Goal: Information Seeking & Learning: Learn about a topic

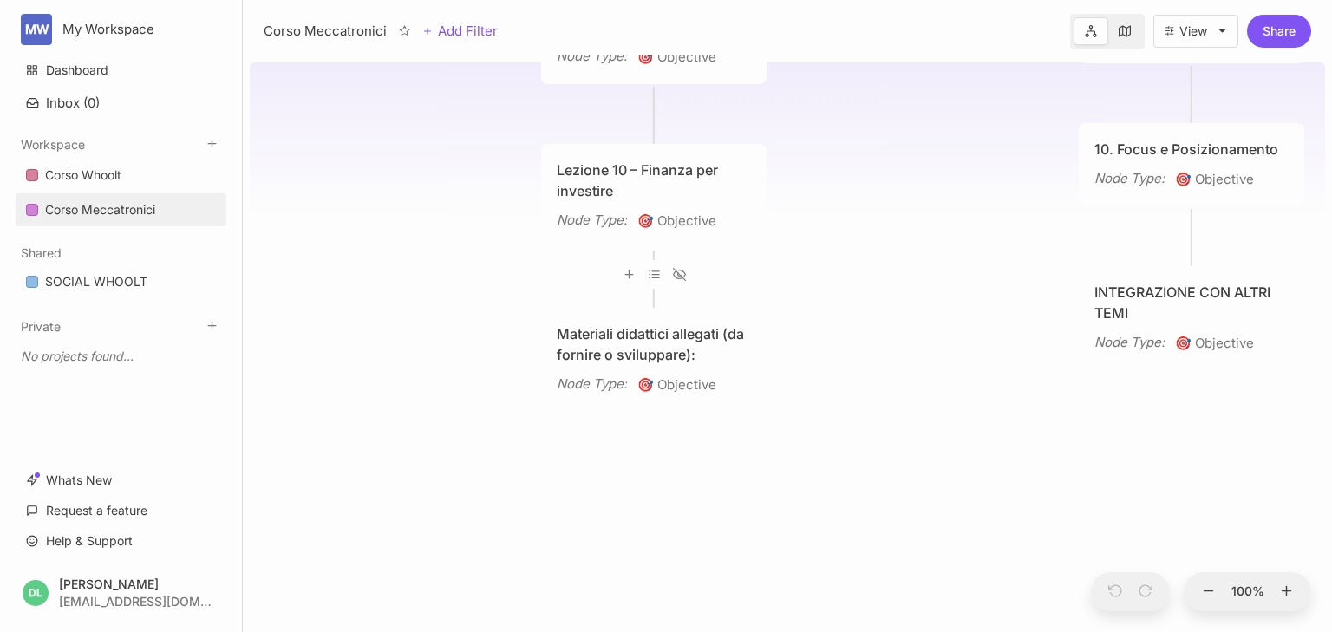
click at [631, 207] on div "Lezione 10 – Finanza per investire Node Type : 🎯 Objective" at bounding box center [654, 196] width 194 height 73
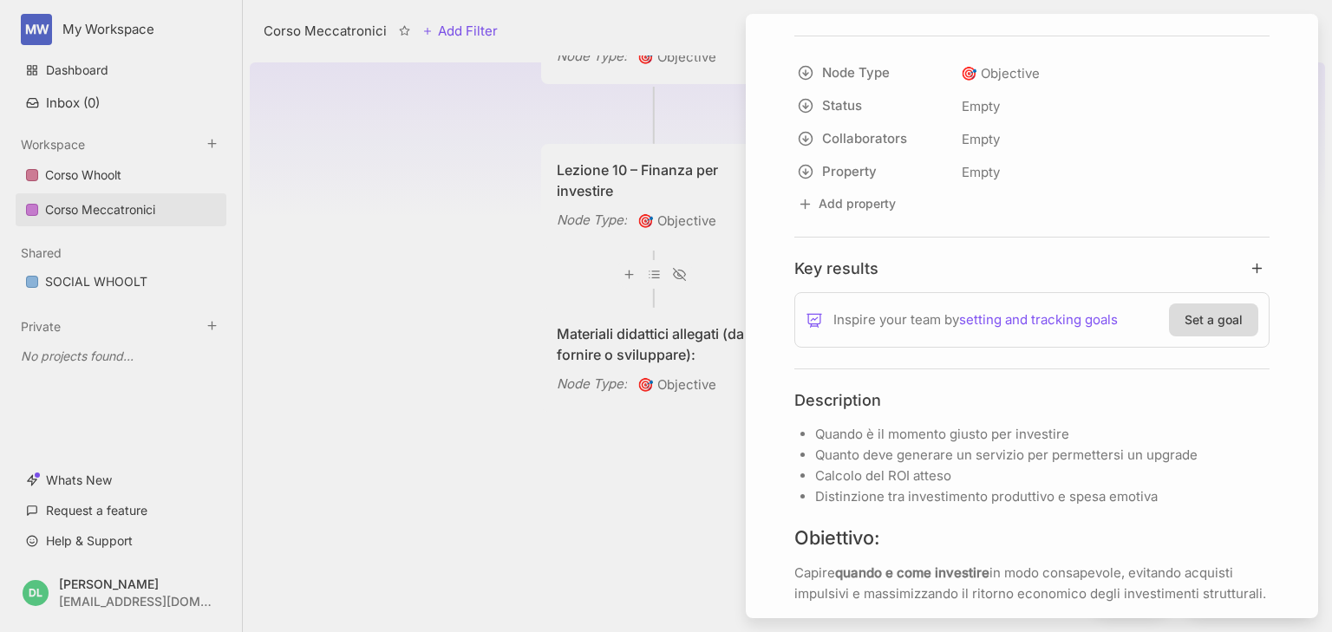
scroll to position [555, 0]
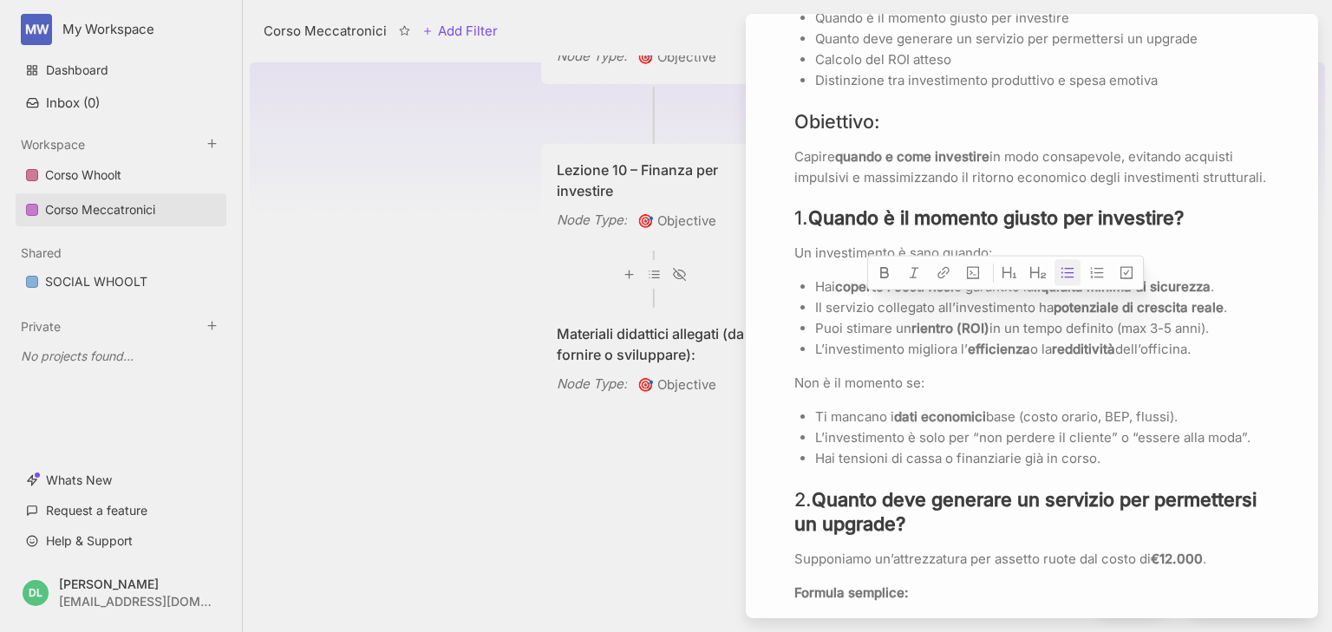
drag, startPoint x: 1211, startPoint y: 346, endPoint x: 787, endPoint y: 300, distance: 426.5
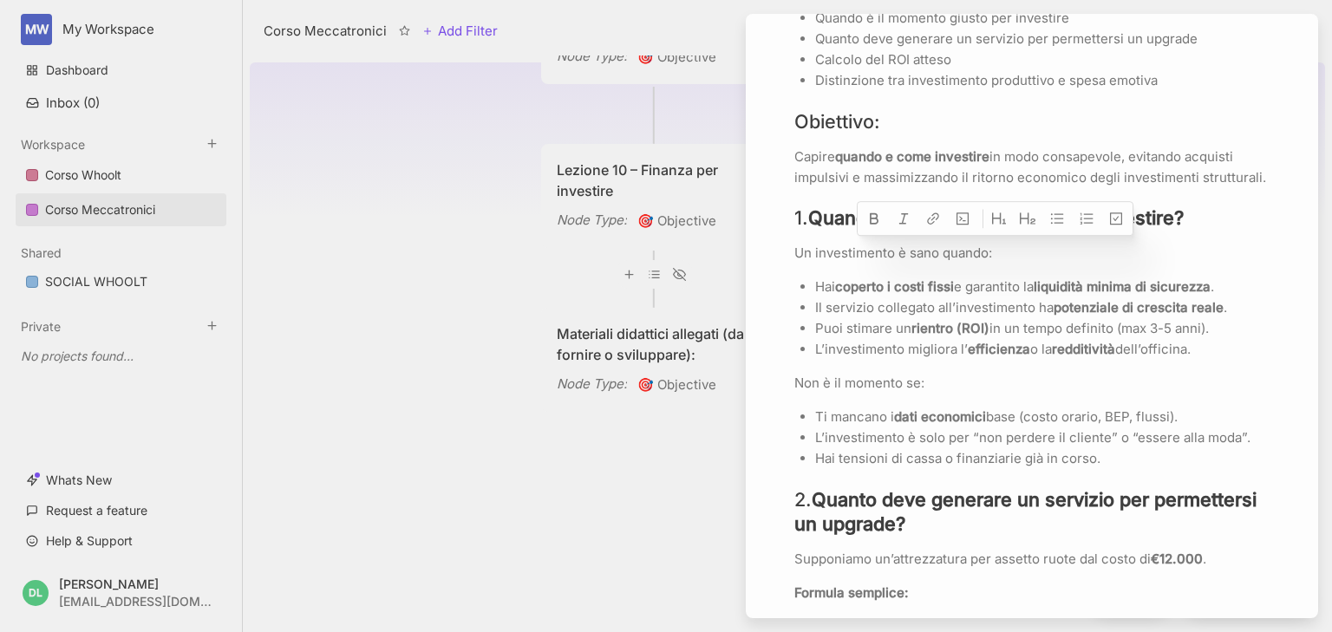
drag, startPoint x: 1201, startPoint y: 349, endPoint x: 789, endPoint y: 257, distance: 422.2
copy div "Un investimento è sano quando: Hai coperto i costi fissi e garantito la liquidi…"
click at [876, 387] on p "Non è il momento se:" at bounding box center [1031, 383] width 475 height 21
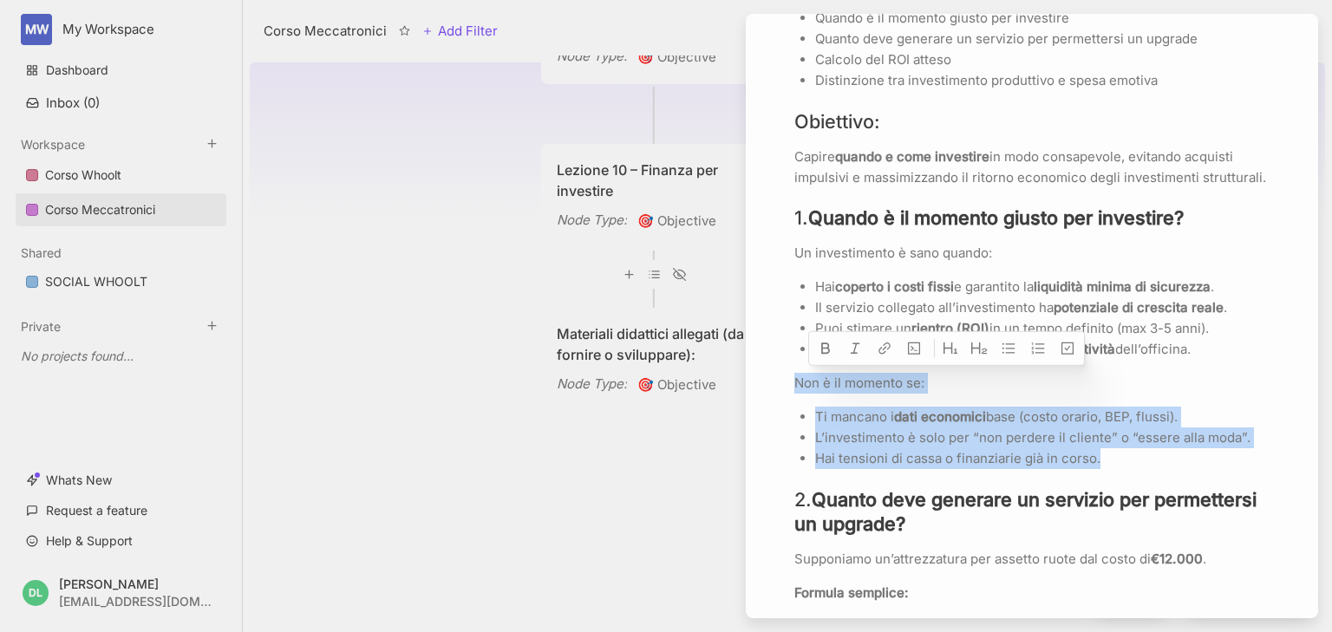
drag, startPoint x: 1113, startPoint y: 460, endPoint x: 787, endPoint y: 387, distance: 335.1
copy div "Non è il momento se: Ti mancano i dati economici base (costo orario, BEP, fluss…"
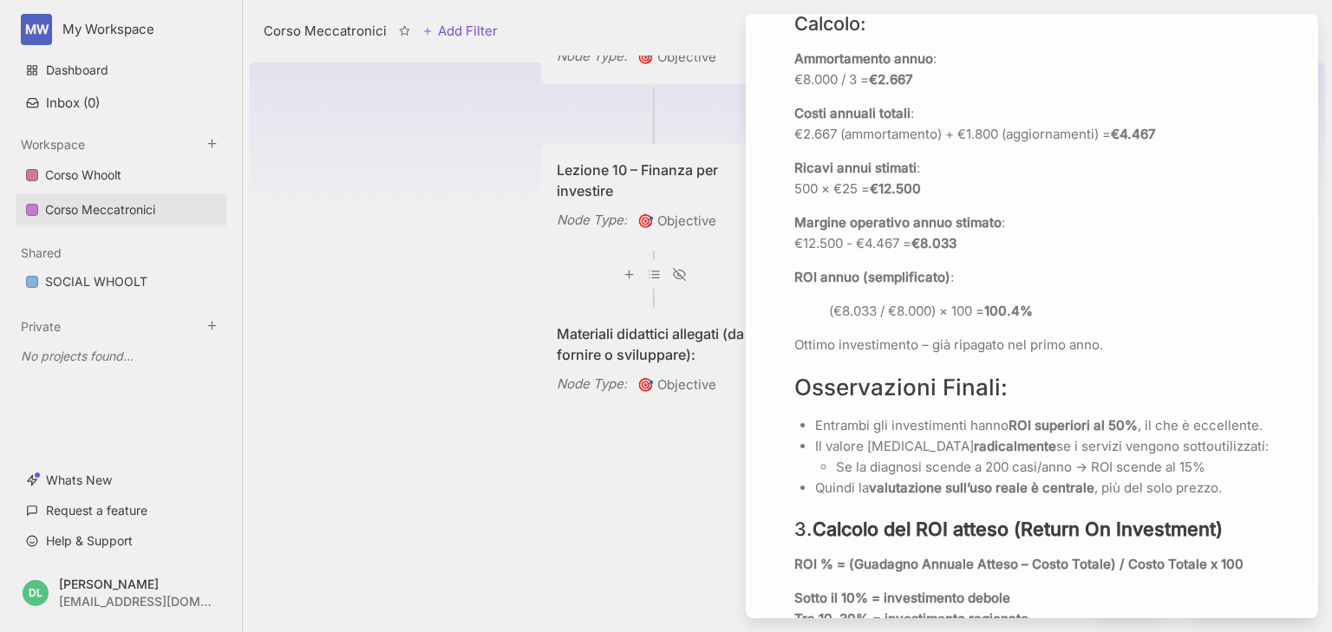
scroll to position [2151, 0]
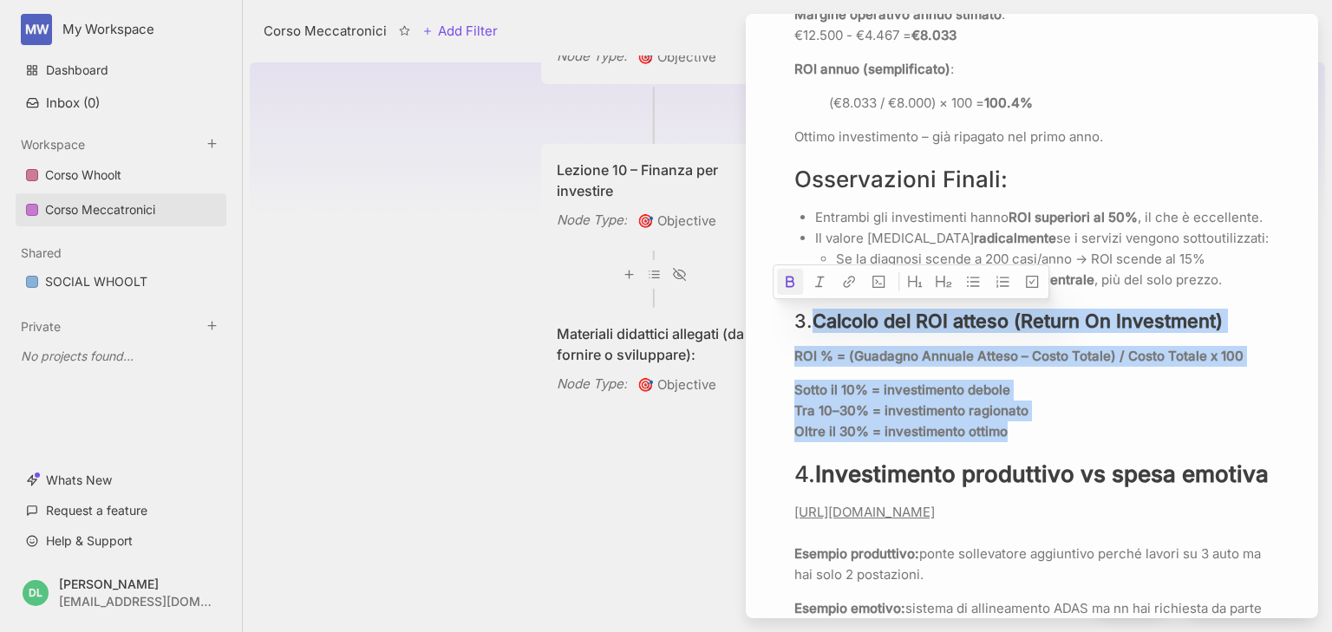
drag, startPoint x: 819, startPoint y: 317, endPoint x: 1160, endPoint y: 430, distance: 359.8
copy div "Calcolo del ROI atteso (Return On Investment) ROI % = (Guadagno Annuale Atteso …"
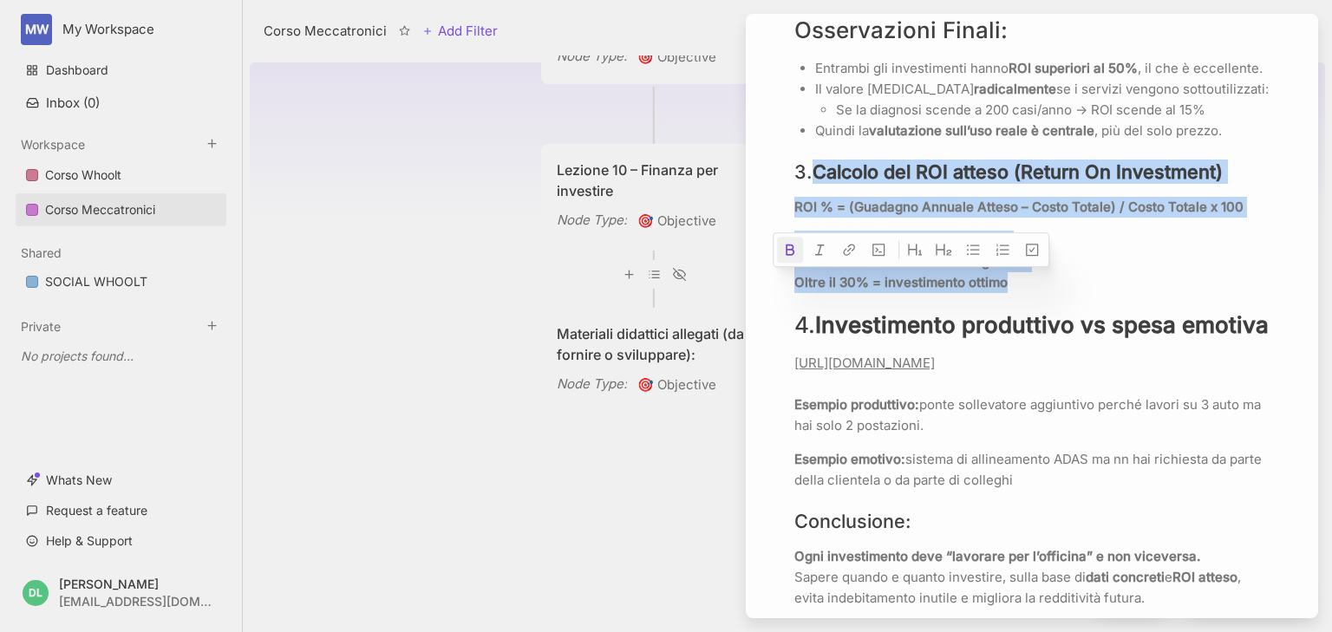
scroll to position [2428, 0]
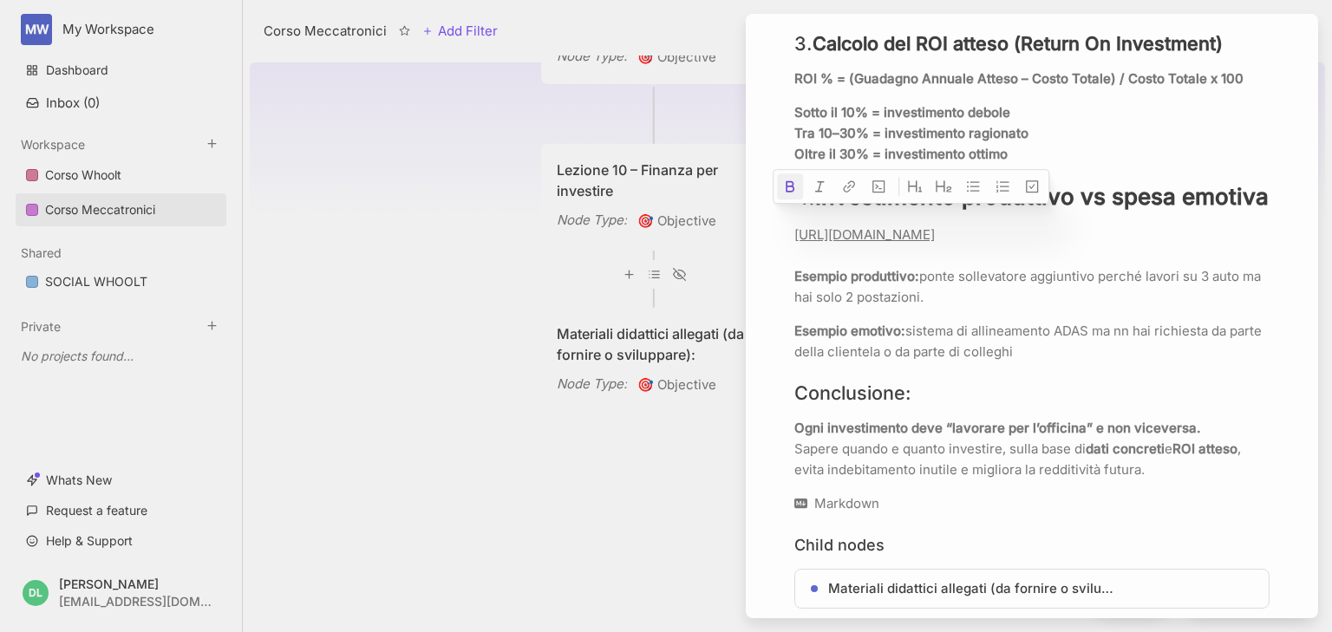
click at [939, 275] on p "[URL][DOMAIN_NAME] Esempio produttivo: ponte sollevatore aggiuntivo perché lavo…" at bounding box center [1031, 266] width 475 height 83
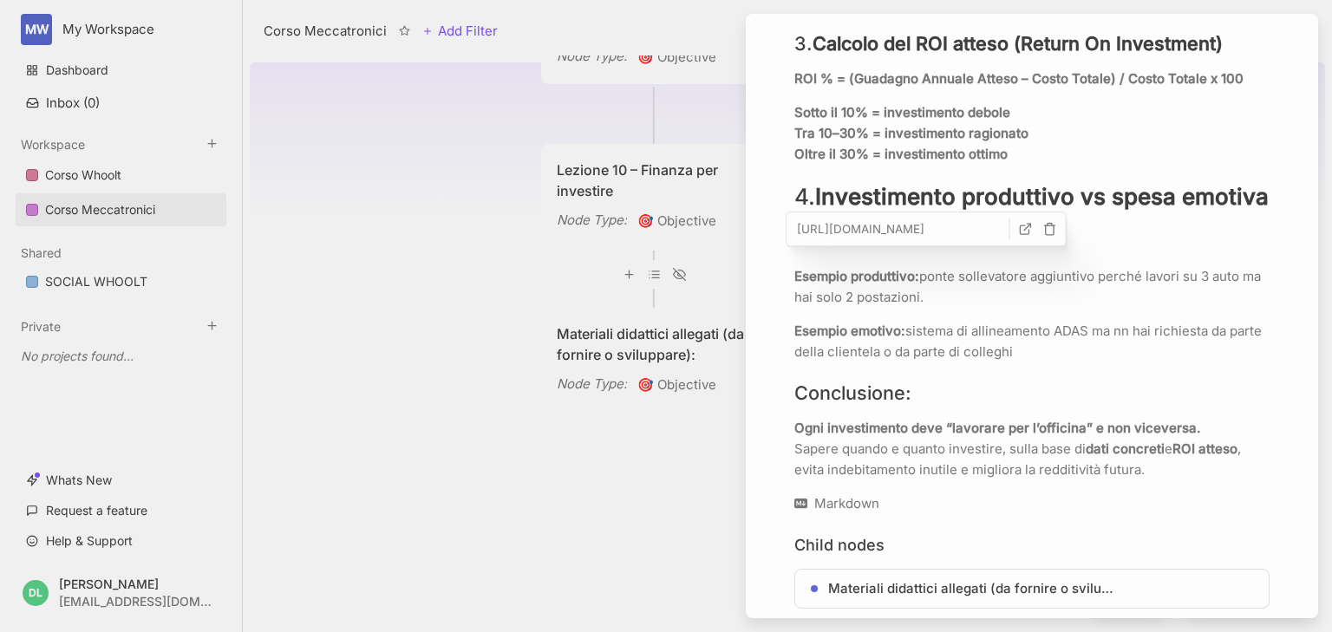
click at [969, 231] on input "[URL][DOMAIN_NAME]" at bounding box center [899, 229] width 219 height 21
click at [1027, 231] on icon "button" at bounding box center [1026, 229] width 14 height 14
drag, startPoint x: 791, startPoint y: 378, endPoint x: 1067, endPoint y: 403, distance: 277.8
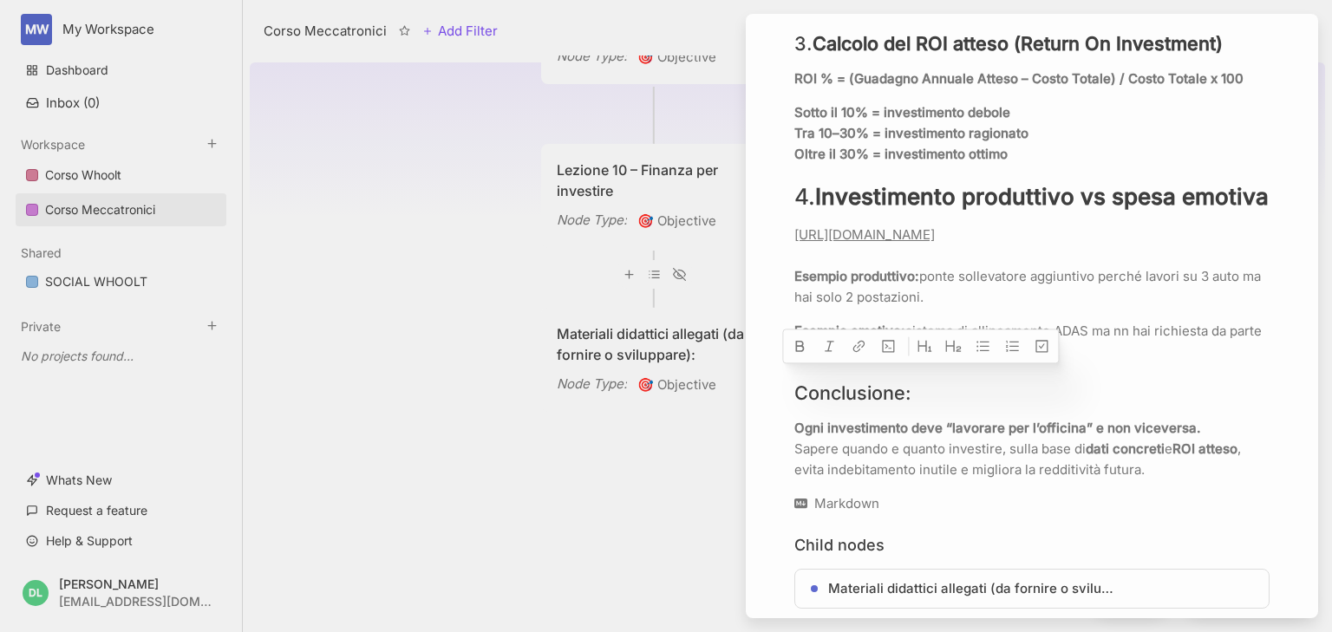
drag, startPoint x: 1050, startPoint y: 400, endPoint x: 763, endPoint y: 383, distance: 287.5
copy p "Esempio emotivo: sistema di allineamento ADAS ma nn hai richiesta da parte dell…"
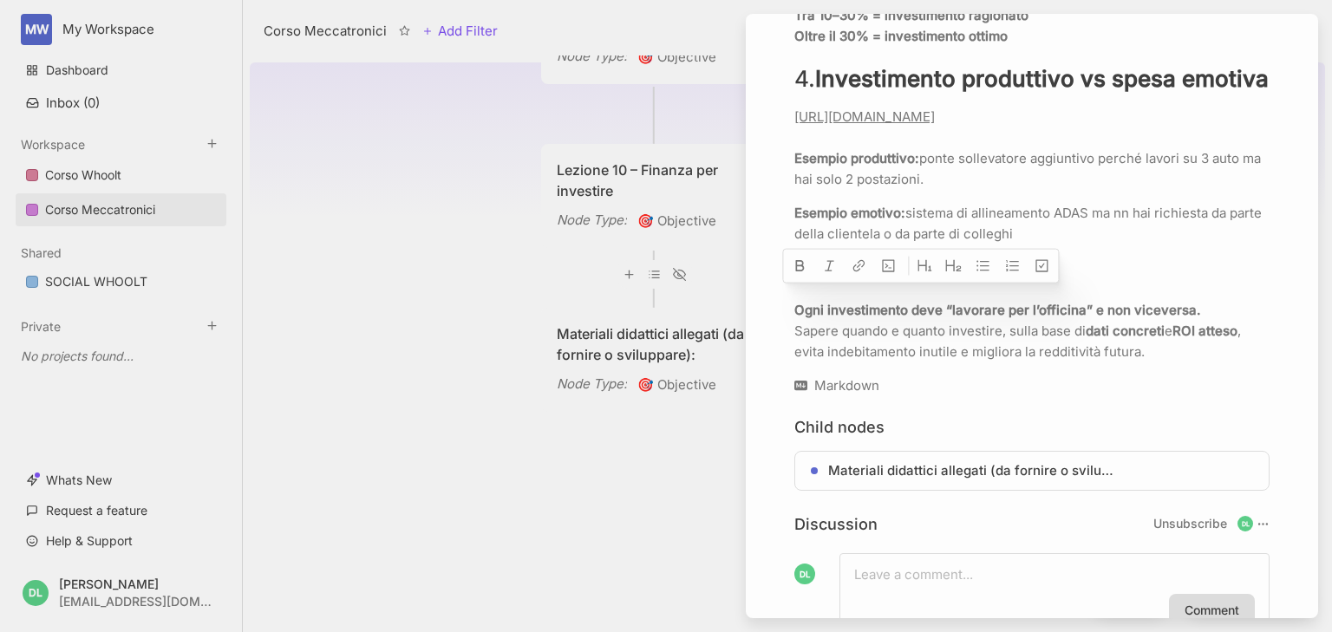
scroll to position [2567, 0]
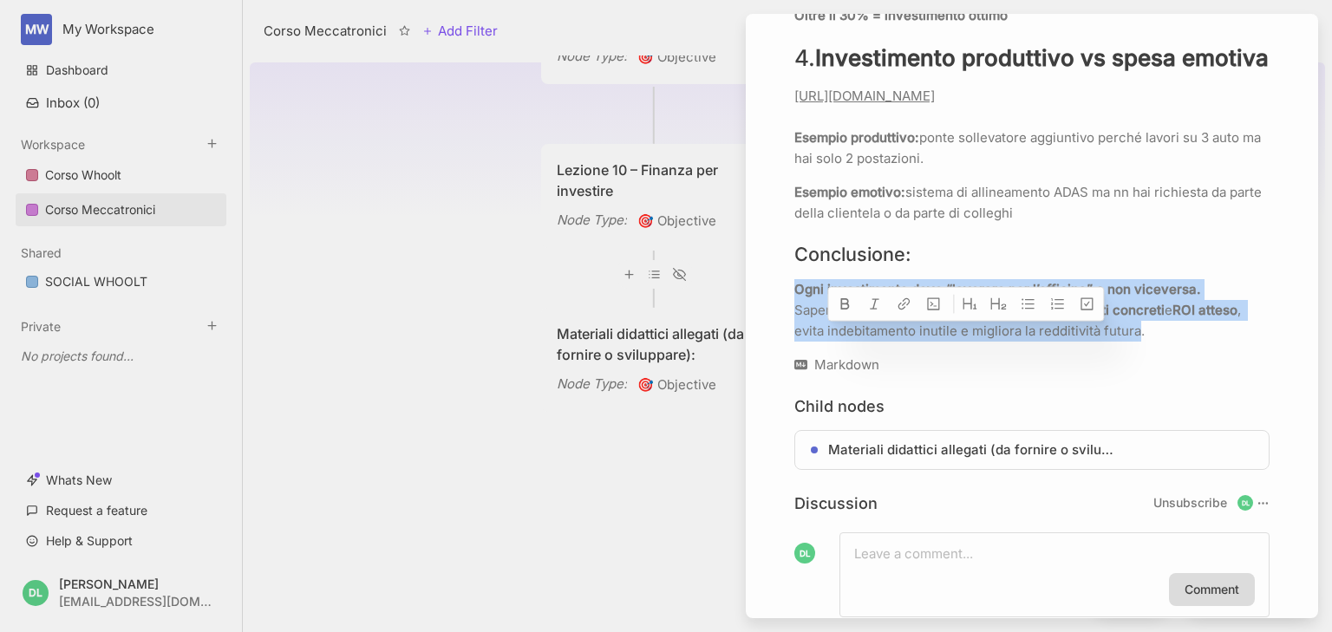
drag, startPoint x: 1139, startPoint y: 385, endPoint x: 774, endPoint y: 332, distance: 368.0
copy p "Ogni investimento deve “lavorare per l’officina” e non viceversa. Sapere quando…"
